Goal: Information Seeking & Learning: Learn about a topic

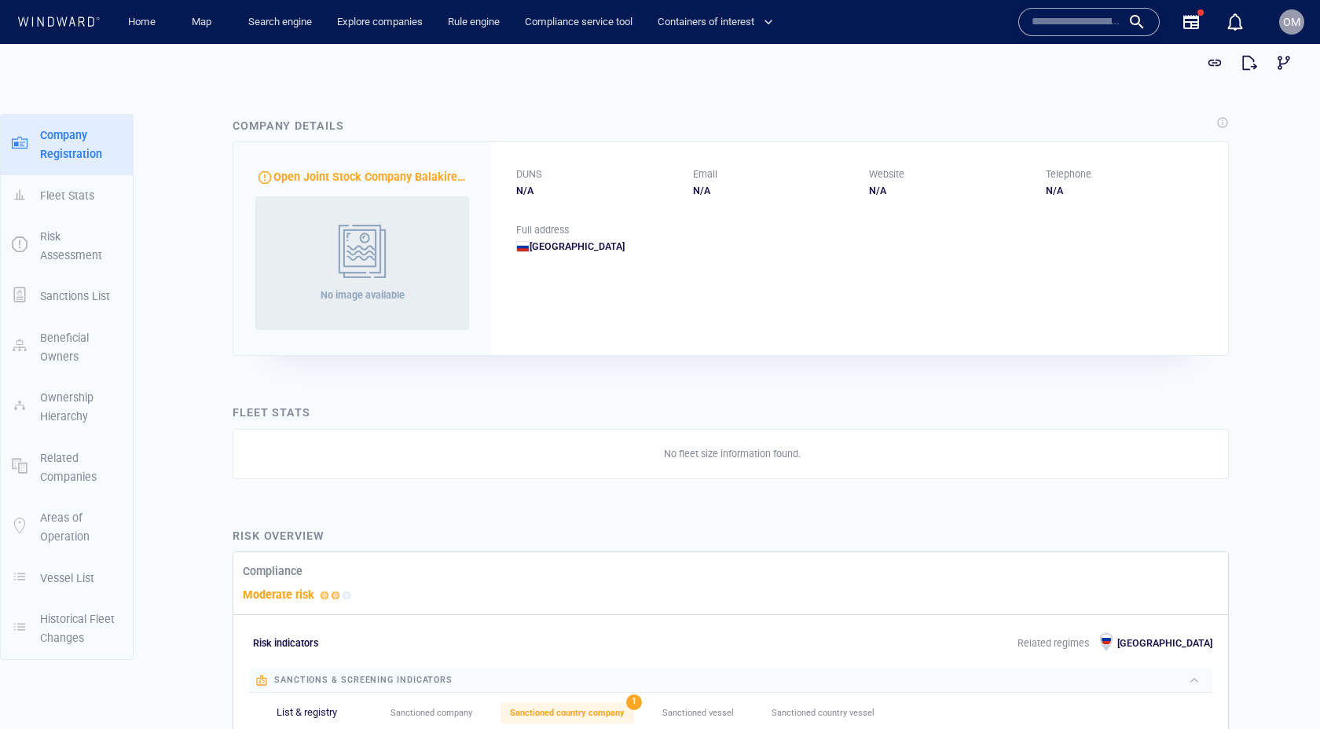
scroll to position [3, 0]
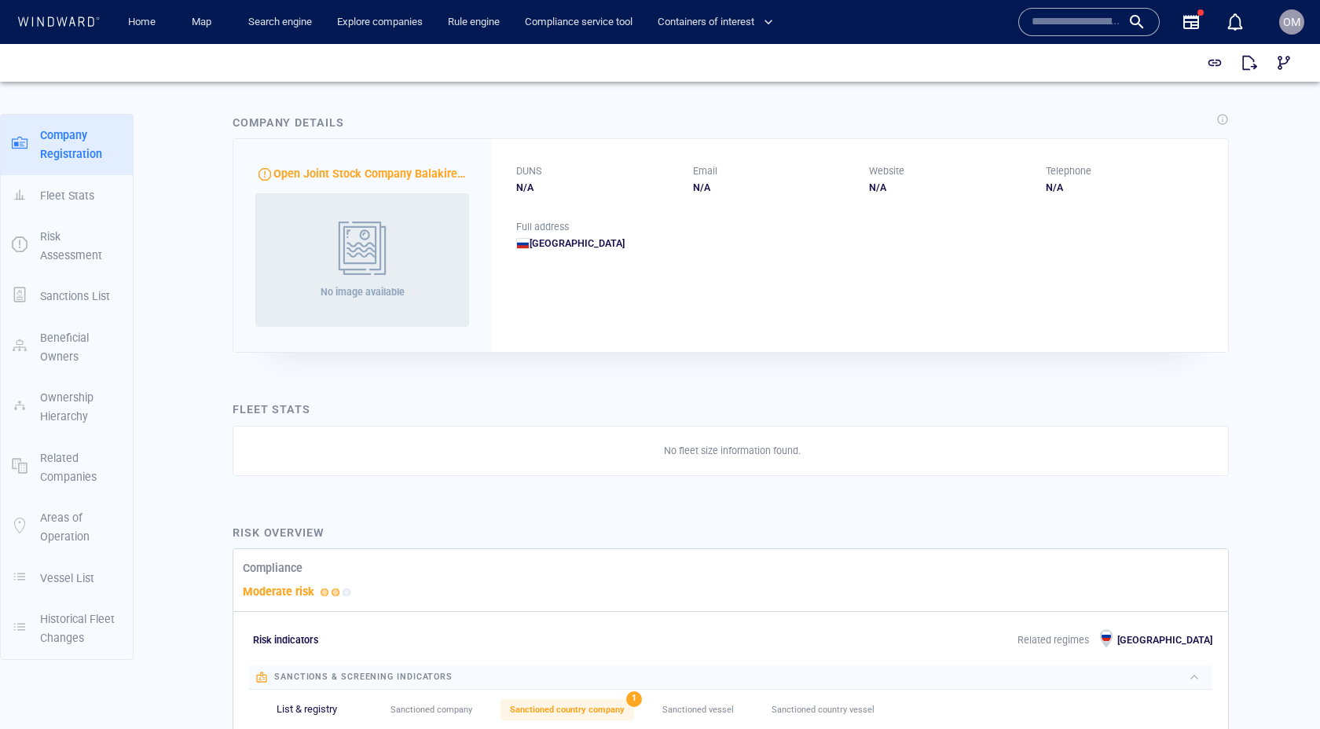
click at [420, 174] on span "Open Joint Stock Company Balakirev Mechanical Plant 22" at bounding box center [421, 173] width 296 height 13
click at [420, 174] on span "Open Joint Stock Company Balakirev Mechanical Plant 22" at bounding box center [421, 177] width 296 height 13
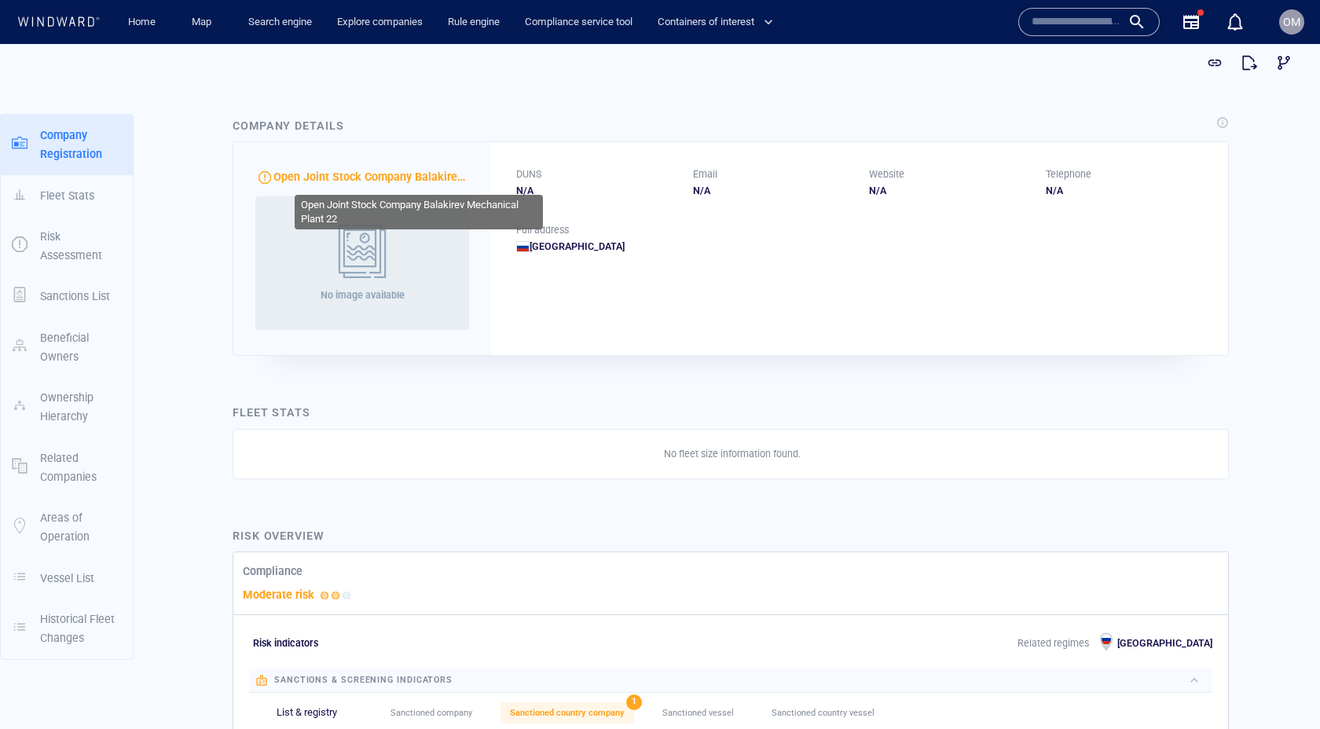
click at [292, 178] on span "Open Joint Stock Company Balakirev Mechanical Plant 22" at bounding box center [421, 177] width 296 height 13
drag, startPoint x: 292, startPoint y: 178, endPoint x: 443, endPoint y: 182, distance: 151.7
click at [443, 182] on span "Open Joint Stock Company Balakirev Mechanical Plant 22" at bounding box center [421, 177] width 296 height 13
copy span "Open Joint Stock Company Balakirev"
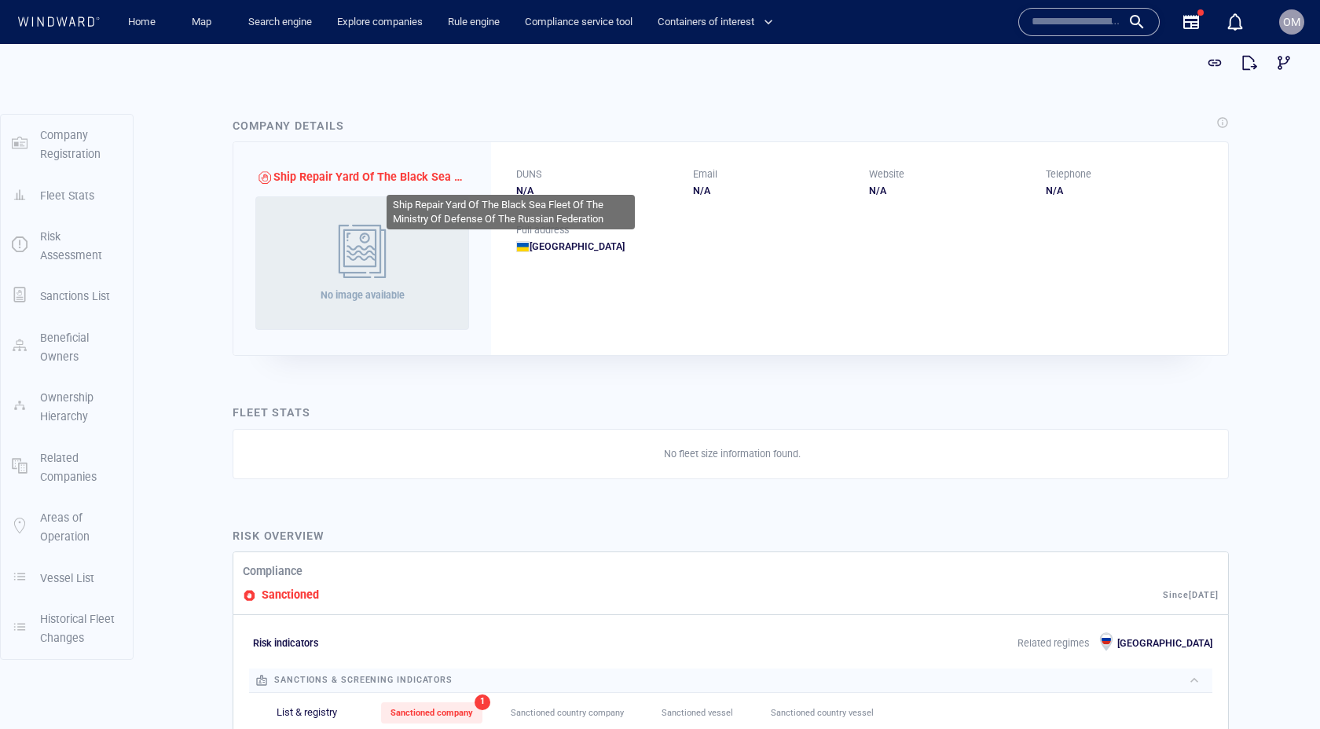
click at [437, 174] on span "Ship Repair Yard Of The Black Sea Fleet Of The Ministry Of Defense Of The Russi…" at bounding box center [516, 177] width 487 height 13
